Goal: Task Accomplishment & Management: Use online tool/utility

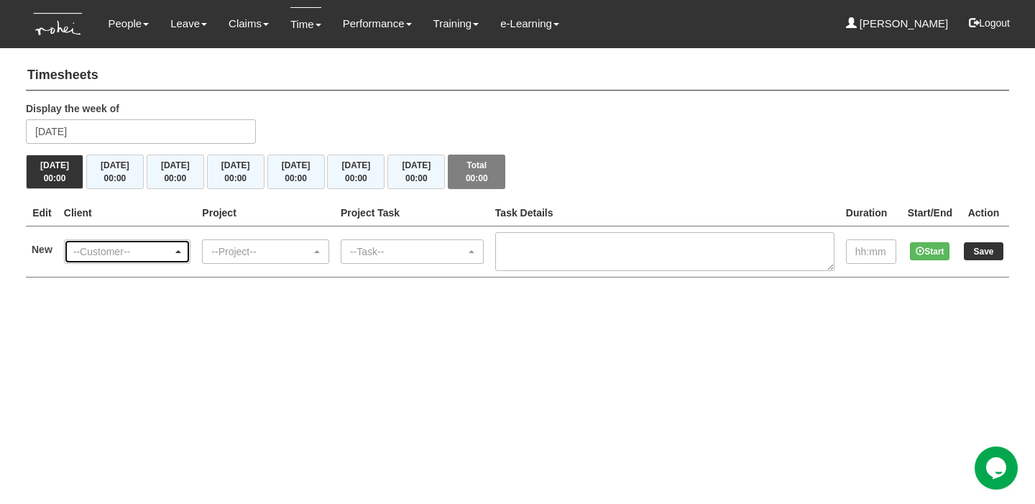
click at [134, 247] on div "--Customer--" at bounding box center [123, 251] width 100 height 14
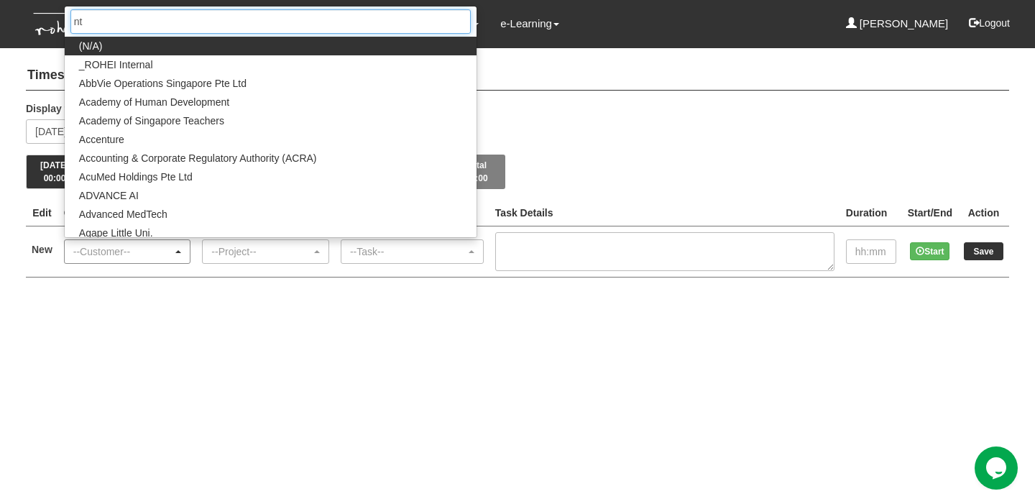
type input "ntu"
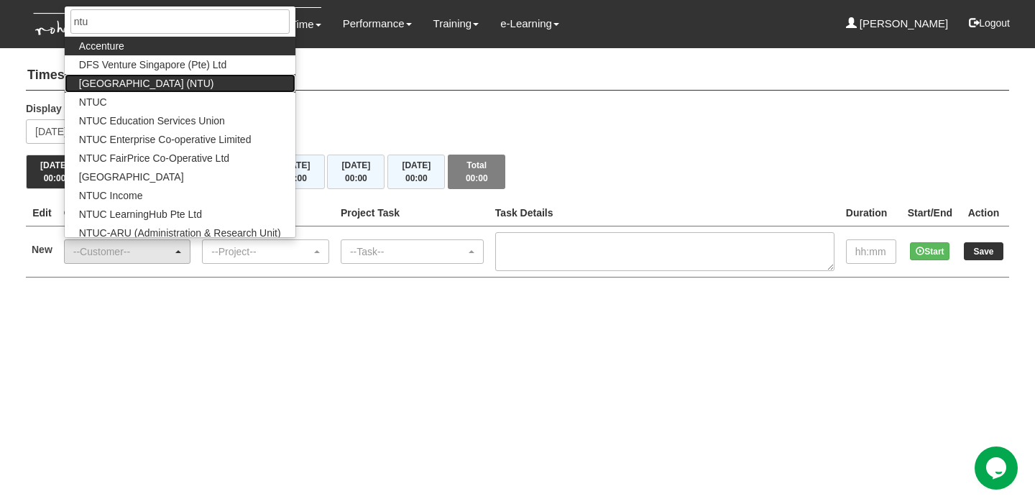
click at [214, 83] on span "[GEOGRAPHIC_DATA] (NTU)" at bounding box center [146, 83] width 135 height 14
select select "59"
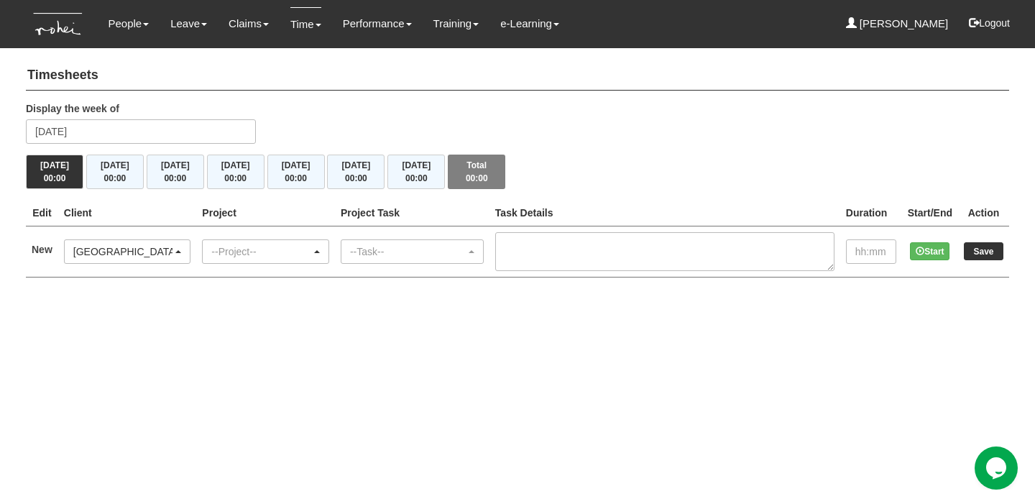
click at [264, 244] on div "--Project--" at bounding box center [261, 251] width 100 height 14
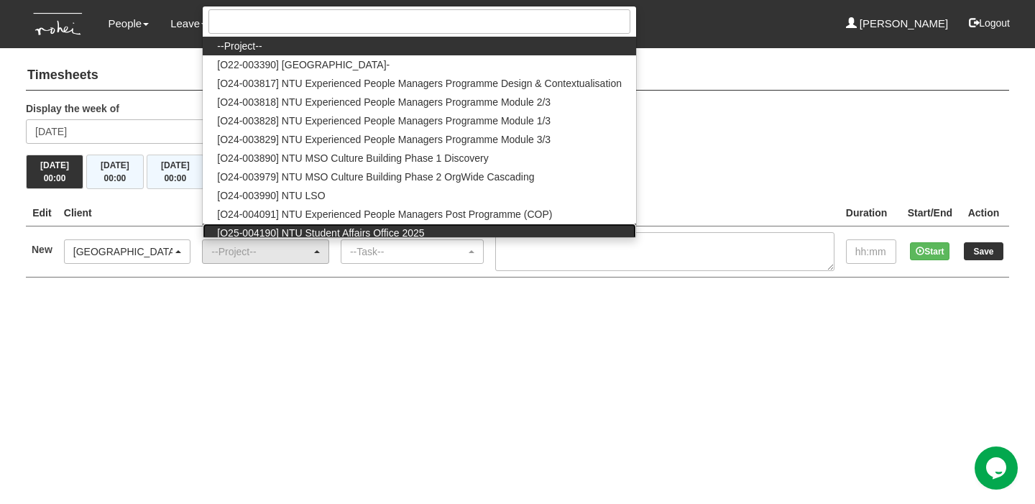
click at [301, 227] on span "[O25-004190] NTU Student Affairs Office 2025" at bounding box center [320, 233] width 207 height 14
select select "2811"
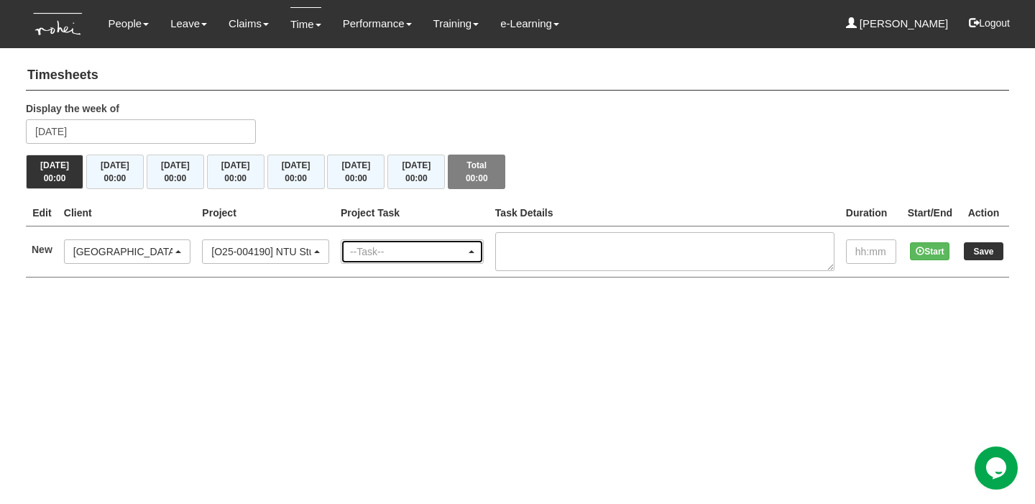
click at [387, 254] on div "--Task--" at bounding box center [408, 251] width 116 height 14
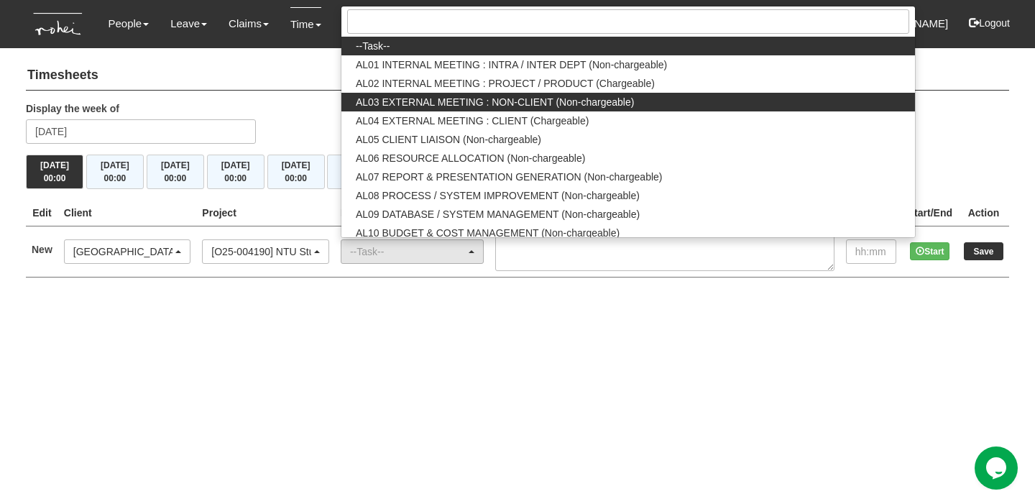
click at [490, 105] on span "AL03 EXTERNAL MEETING : NON-CLIENT (Non-chargeable)" at bounding box center [495, 102] width 278 height 14
select select "42"
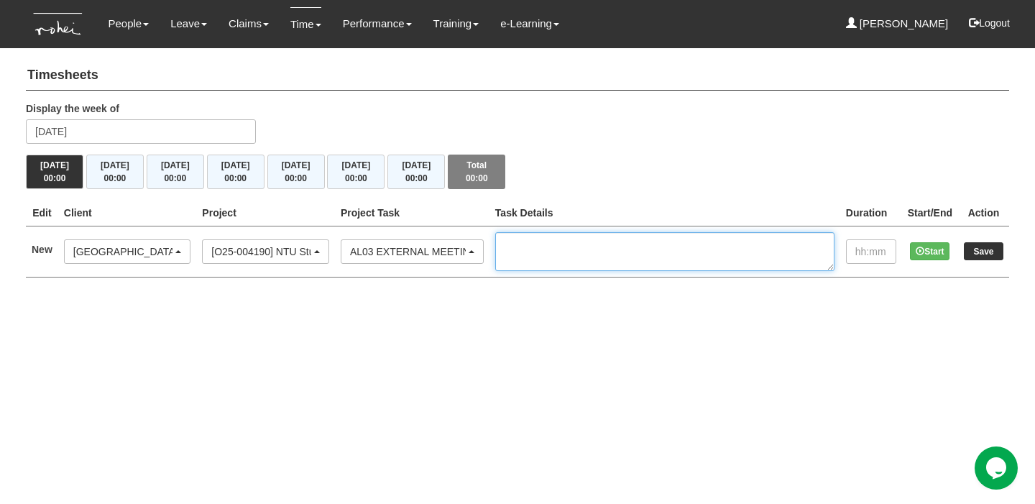
click at [557, 246] on textarea at bounding box center [664, 251] width 339 height 39
type textarea "FGD"
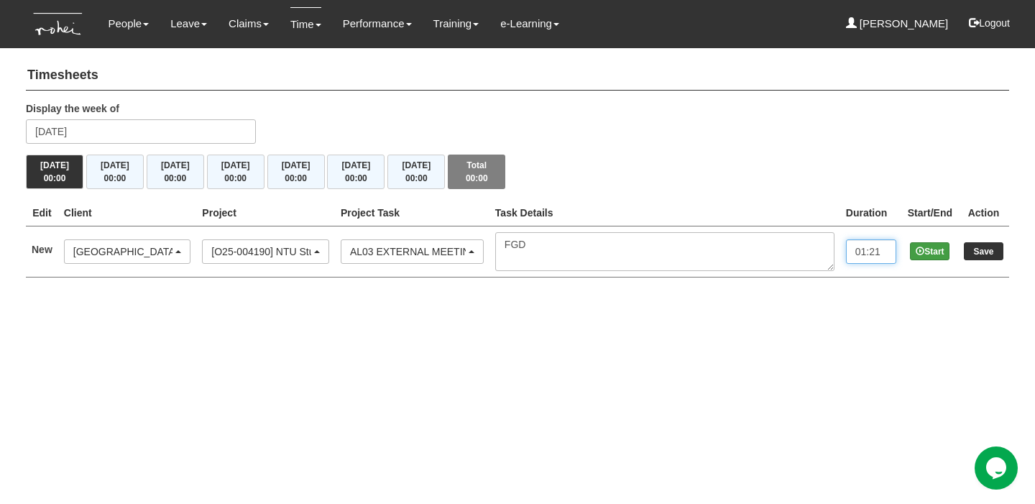
type input "01:21"
click at [918, 251] on icon at bounding box center [920, 251] width 9 height 9
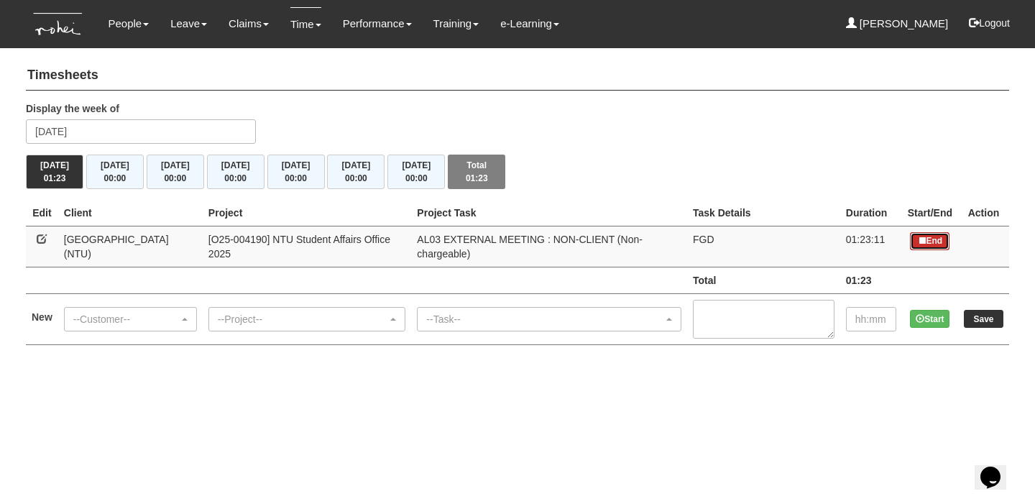
click at [930, 239] on button "End" at bounding box center [930, 241] width 40 height 18
